Goal: Browse casually

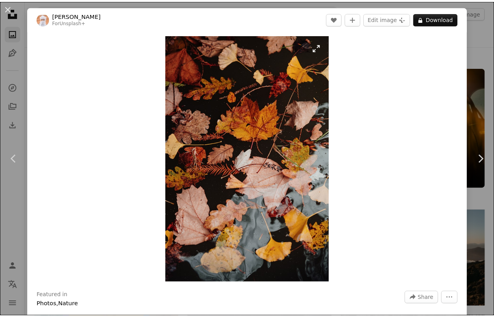
scroll to position [5866, 0]
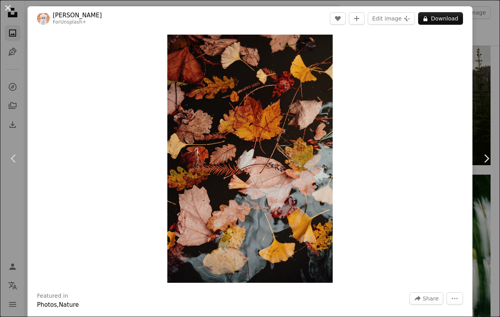
click at [9, 9] on button "An X shape" at bounding box center [7, 7] width 9 height 9
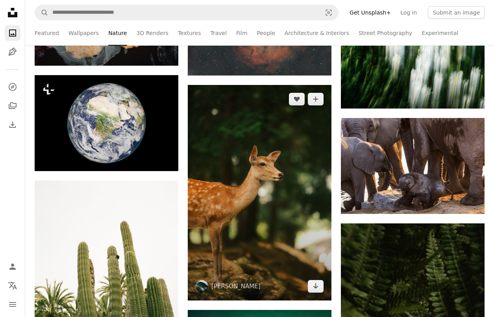
scroll to position [6150, 0]
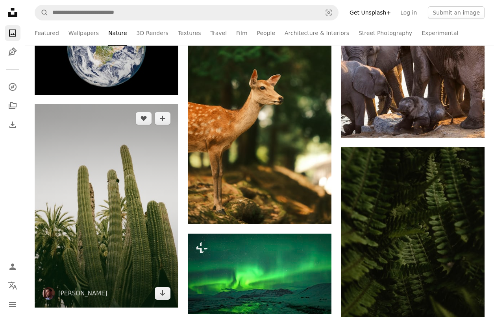
click at [138, 178] on img at bounding box center [107, 205] width 144 height 203
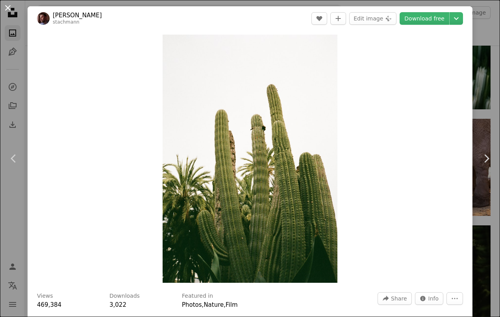
click at [8, 7] on button "An X shape" at bounding box center [7, 7] width 9 height 9
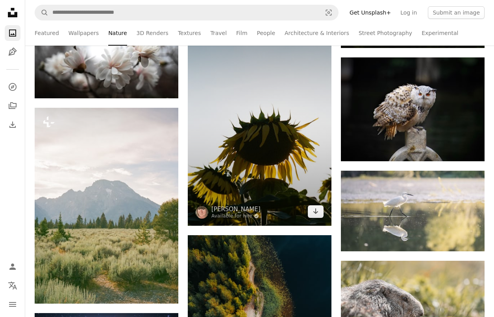
scroll to position [6413, 0]
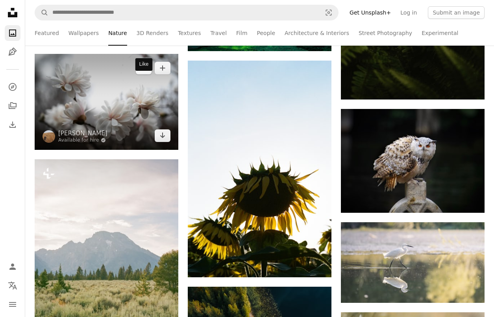
click at [142, 71] on icon "Like" at bounding box center [144, 68] width 6 height 5
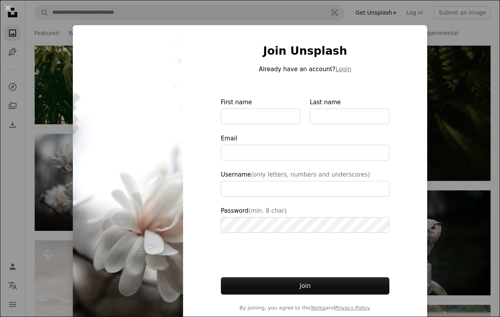
click at [446, 198] on div "An X shape Join Unsplash Already have an account? Login First name Last name Em…" at bounding box center [250, 158] width 500 height 317
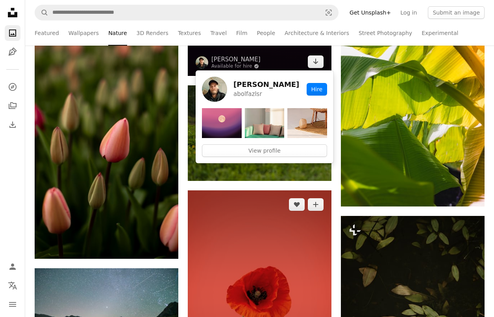
scroll to position [7162, 0]
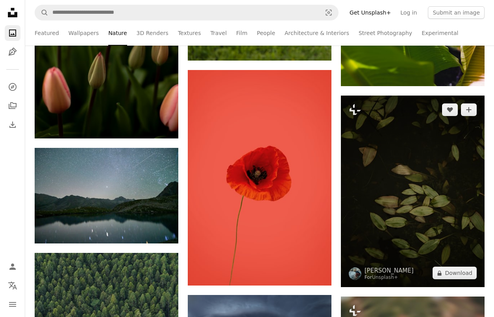
click at [412, 184] on img at bounding box center [413, 192] width 144 height 192
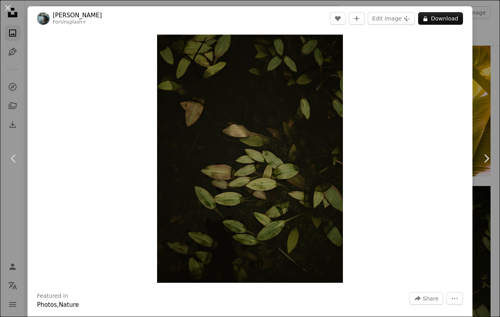
click at [10, 11] on button "An X shape" at bounding box center [7, 7] width 9 height 9
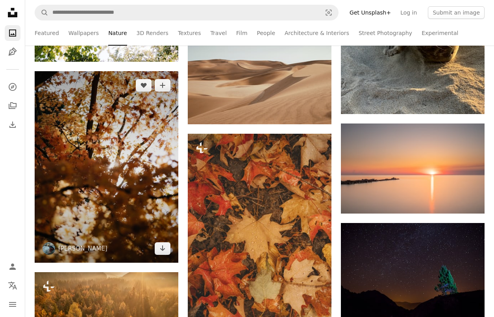
scroll to position [13579, 0]
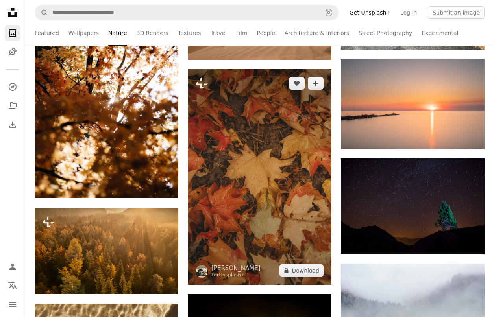
click at [224, 170] on img at bounding box center [260, 177] width 144 height 216
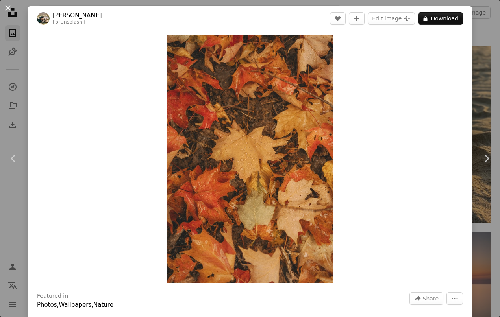
click at [9, 8] on button "An X shape" at bounding box center [7, 7] width 9 height 9
